Goal: Task Accomplishment & Management: Manage account settings

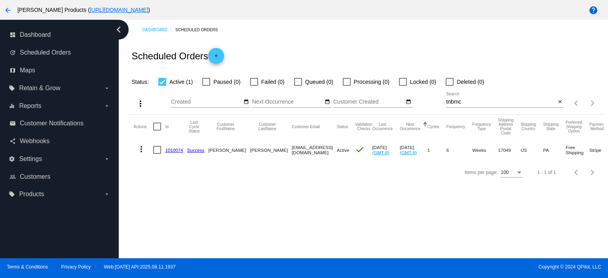
click at [217, 58] on mat-icon "add" at bounding box center [216, 58] width 10 height 10
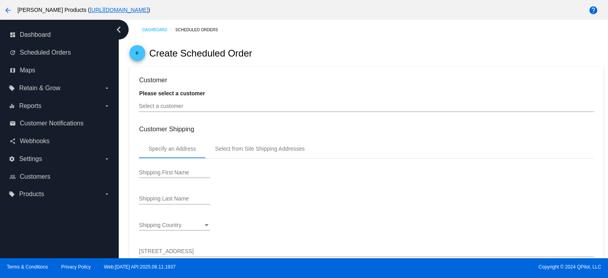
type input "[DATE]"
click at [154, 108] on input "Select a customer" at bounding box center [366, 106] width 455 height 6
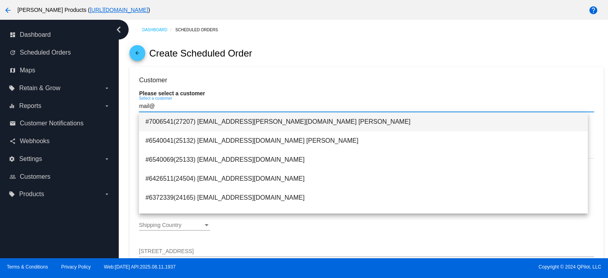
type input "mail@"
click at [230, 125] on span "#7006541(27207) [EMAIL_ADDRESS][PERSON_NAME][DOMAIN_NAME] [PERSON_NAME]" at bounding box center [363, 121] width 436 height 19
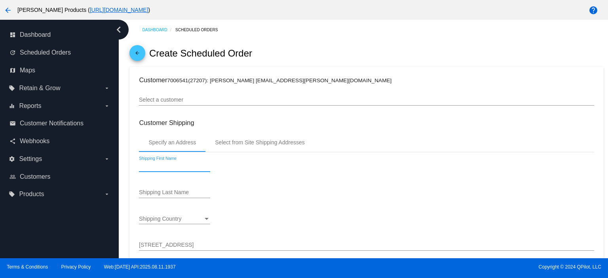
click at [150, 165] on input "Shipping First Name" at bounding box center [174, 166] width 71 height 6
type input "[PERSON_NAME]"
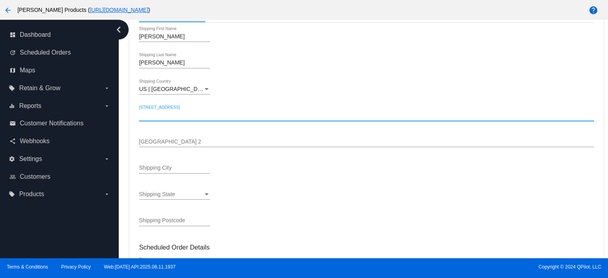
scroll to position [158, 0]
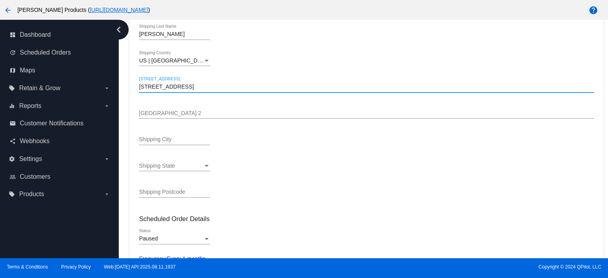
type input "[STREET_ADDRESS]"
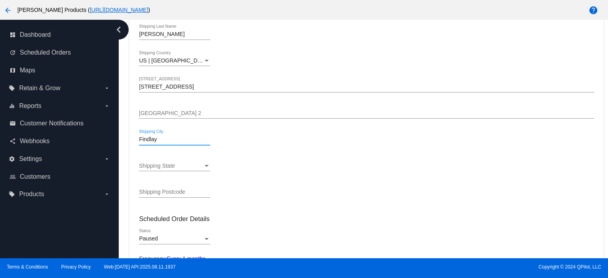
type input "Findlay"
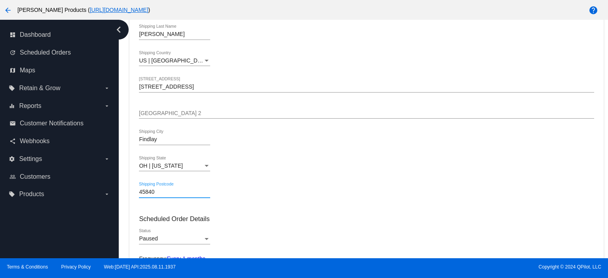
type input "45840"
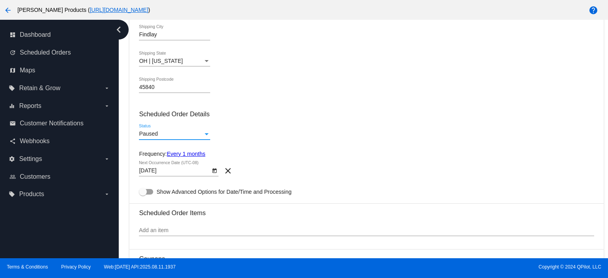
scroll to position [264, 0]
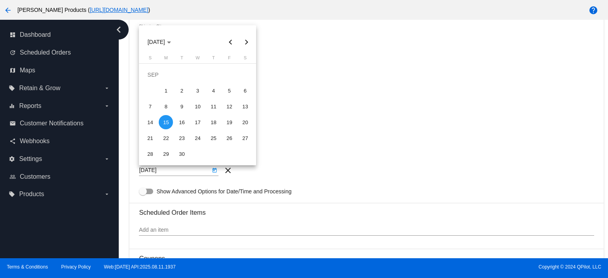
click at [163, 172] on body "arrow_back [PERSON_NAME] Products ( [URL][DOMAIN_NAME] ) help dashboard Dashboa…" at bounding box center [304, 139] width 608 height 278
click at [230, 44] on button "Previous month" at bounding box center [230, 42] width 16 height 16
click at [232, 103] on div "15" at bounding box center [229, 106] width 14 height 14
type input "[DATE]"
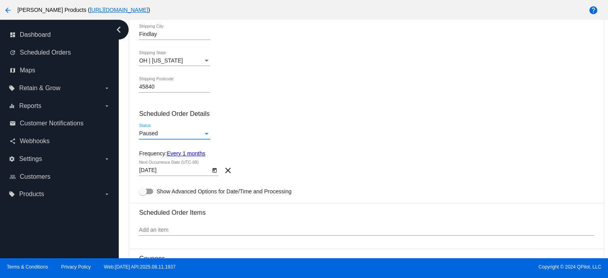
click at [160, 136] on div "Paused" at bounding box center [171, 134] width 64 height 6
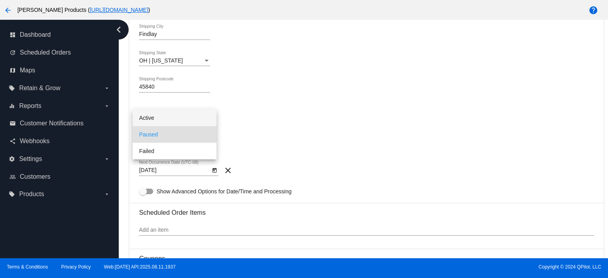
click at [155, 117] on span "Active" at bounding box center [174, 118] width 71 height 17
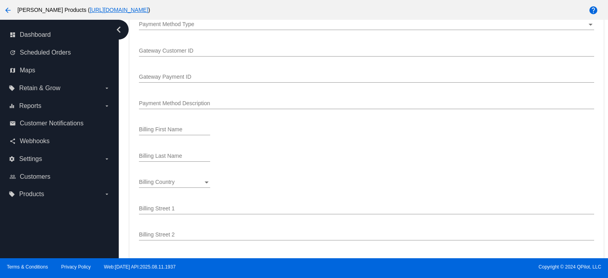
scroll to position [528, 0]
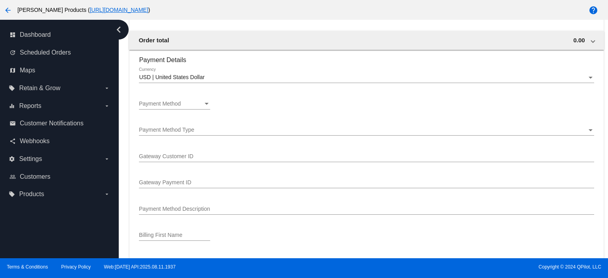
click at [163, 94] on section "Payment Details USD | United States Dollar Currency Payment Method Payment Meth…" at bounding box center [366, 241] width 455 height 382
click at [162, 101] on div "Payment Method Payment Method" at bounding box center [174, 101] width 71 height 15
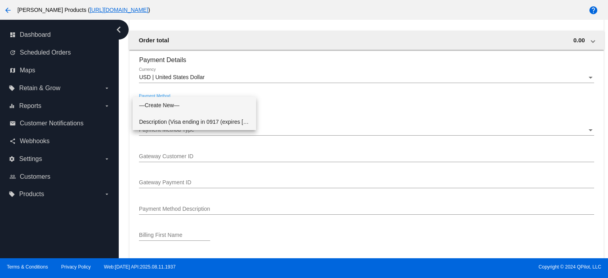
click at [167, 120] on span "Description (Visa ending in 0917 (expires [CREDIT_CARD_DATA])) GatewayCustomerI…" at bounding box center [194, 122] width 111 height 17
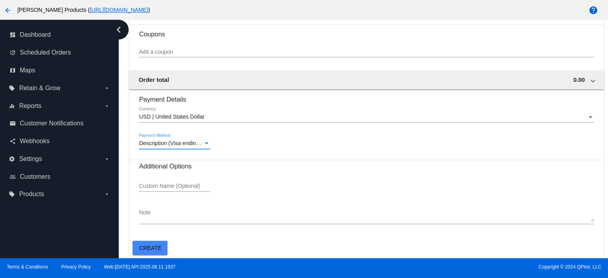
scroll to position [490, 0]
click at [143, 247] on span "Create" at bounding box center [150, 248] width 22 height 6
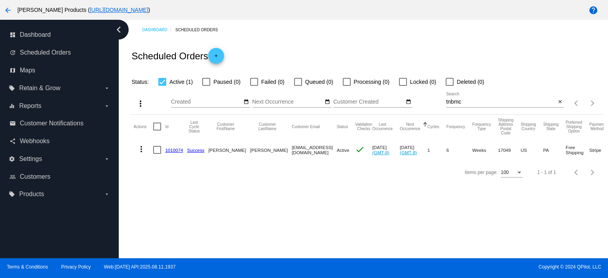
click at [175, 150] on link "1010074" at bounding box center [174, 150] width 18 height 5
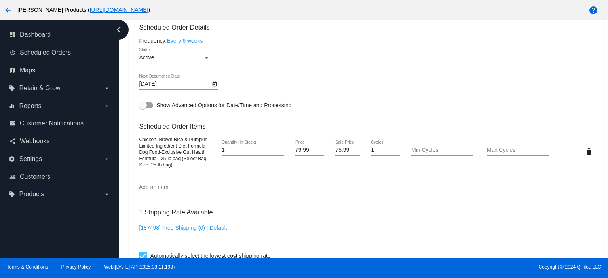
scroll to position [580, 0]
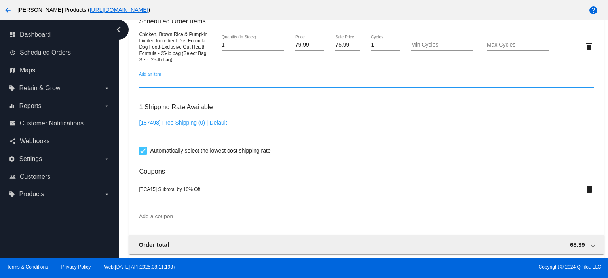
click at [143, 84] on input "Add an item" at bounding box center [366, 82] width 455 height 6
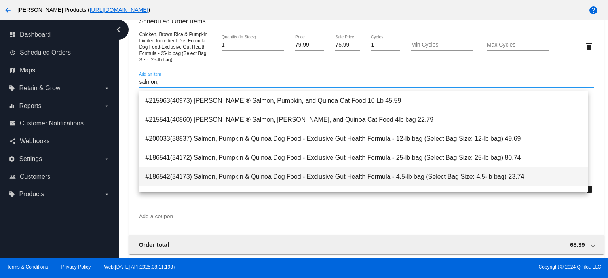
scroll to position [53, 0]
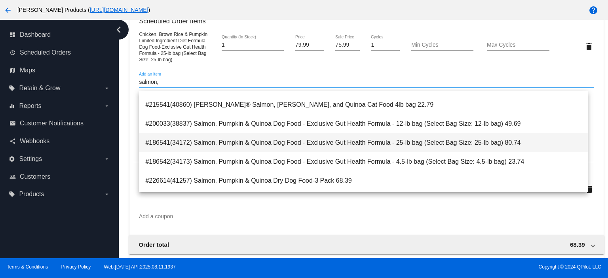
type input "salmon,"
click at [361, 145] on span "#186541(34172) Salmon, Pumpkin & Quinoa Dog Food - Exclusive Gut Health Formula…" at bounding box center [363, 142] width 436 height 19
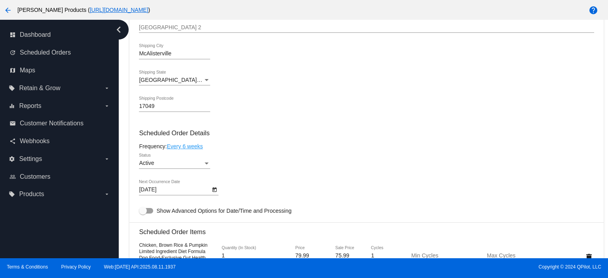
scroll to position [528, 0]
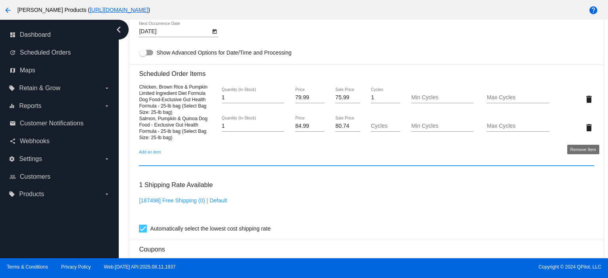
click at [584, 132] on mat-icon "delete" at bounding box center [589, 128] width 10 height 10
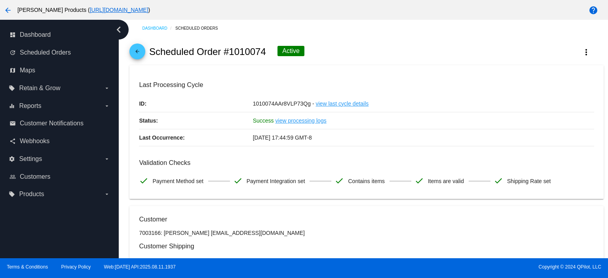
scroll to position [0, 0]
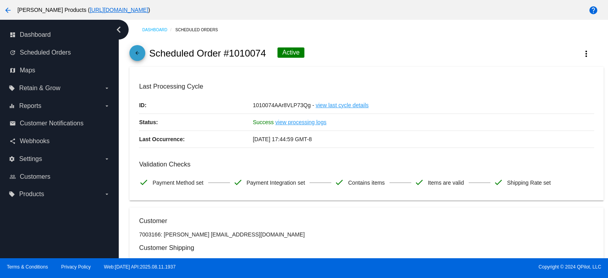
click at [137, 53] on mat-icon "arrow_back" at bounding box center [138, 55] width 10 height 10
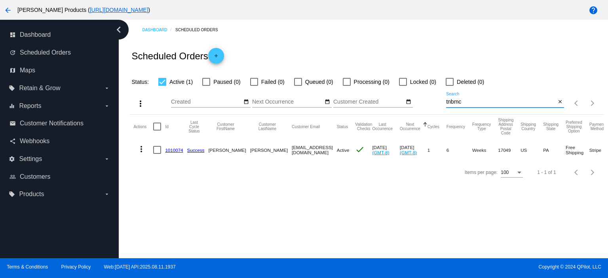
drag, startPoint x: 469, startPoint y: 103, endPoint x: 428, endPoint y: 105, distance: 40.8
click at [428, 105] on div "more_vert Aug Jan Feb Mar [DATE]" at bounding box center [366, 101] width 474 height 28
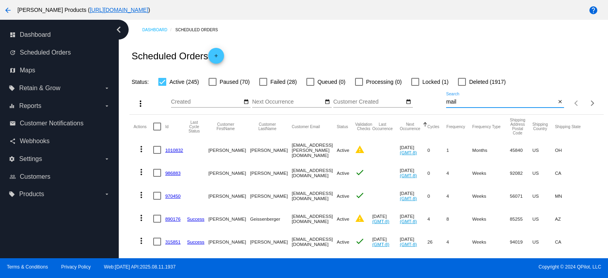
type input "mail"
click at [173, 150] on link "1010832" at bounding box center [174, 150] width 18 height 5
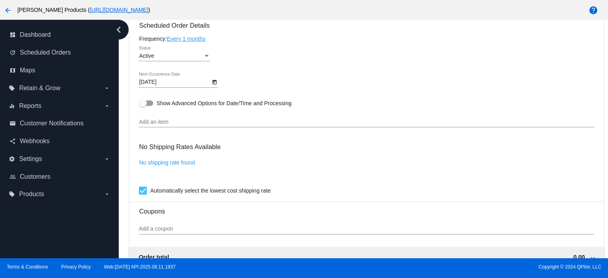
scroll to position [475, 0]
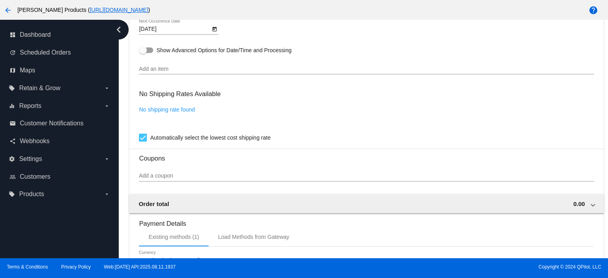
click at [154, 70] on input "Add an item" at bounding box center [366, 69] width 455 height 6
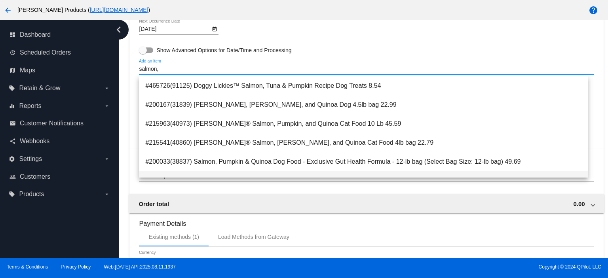
scroll to position [53, 0]
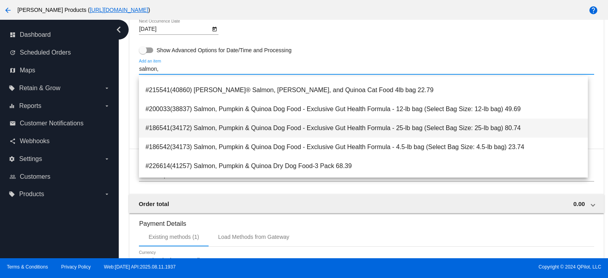
type input "salmon,"
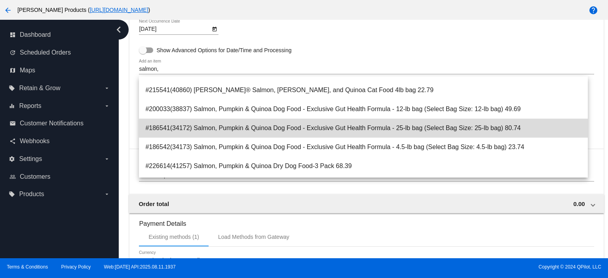
click at [378, 133] on span "#186541(34172) Salmon, Pumpkin & Quinoa Dog Food - Exclusive Gut Health Formula…" at bounding box center [363, 128] width 436 height 19
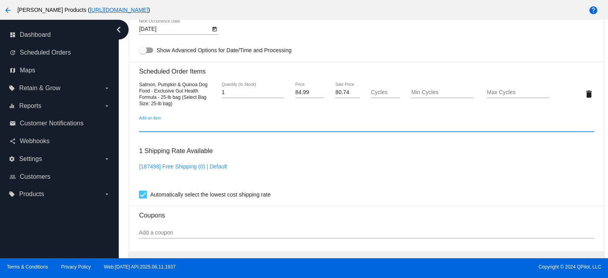
scroll to position [564, 0]
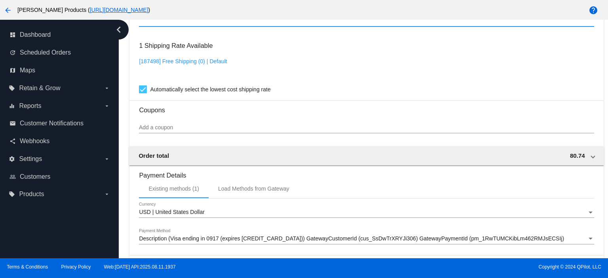
click at [159, 129] on input "Add a coupon" at bounding box center [366, 128] width 455 height 6
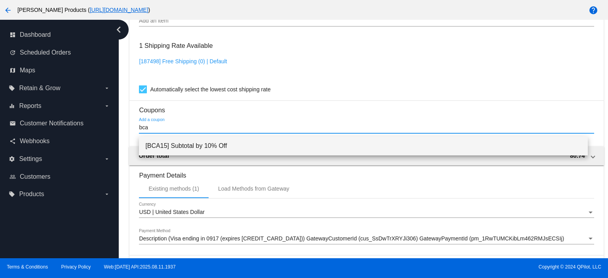
type input "bca"
click at [168, 147] on span "[BCA15] Subtotal by 10% Off" at bounding box center [363, 146] width 436 height 19
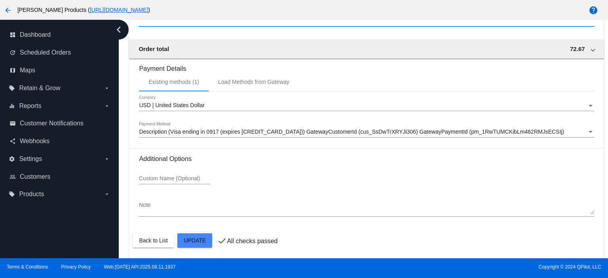
scroll to position [703, 0]
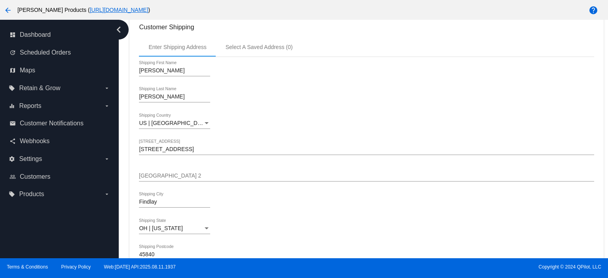
scroll to position [0, 0]
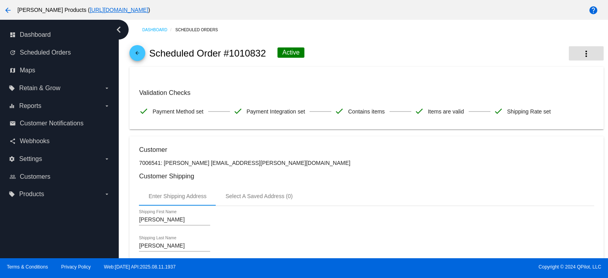
click at [582, 53] on mat-icon "more_vert" at bounding box center [587, 54] width 10 height 10
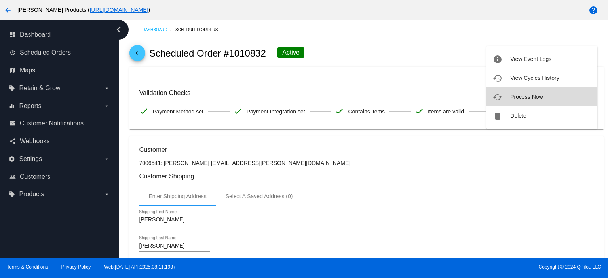
click at [528, 99] on span "Process Now" at bounding box center [526, 97] width 32 height 6
